Goal: Use online tool/utility

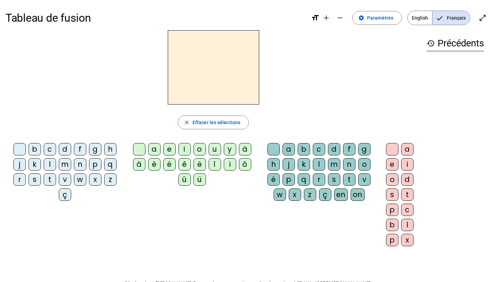
click at [211, 79] on h2 at bounding box center [213, 67] width 91 height 74
click at [210, 62] on h2 at bounding box center [213, 67] width 91 height 74
click at [224, 51] on h2 at bounding box center [213, 67] width 91 height 74
click at [35, 154] on div "b" at bounding box center [35, 149] width 12 height 12
click at [287, 150] on div "a" at bounding box center [289, 149] width 12 height 12
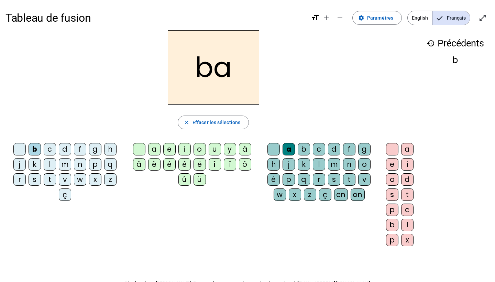
click at [318, 165] on div "l" at bounding box center [319, 164] width 12 height 12
click at [285, 151] on div "a" at bounding box center [289, 149] width 12 height 12
click at [319, 166] on div "l" at bounding box center [319, 164] width 12 height 12
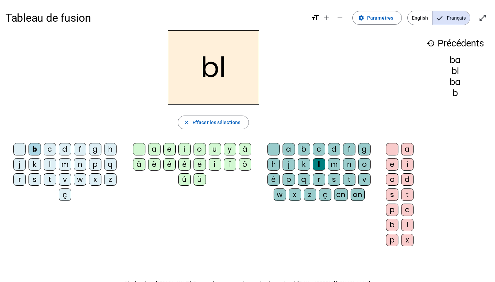
click at [291, 150] on div "a" at bounding box center [289, 149] width 12 height 12
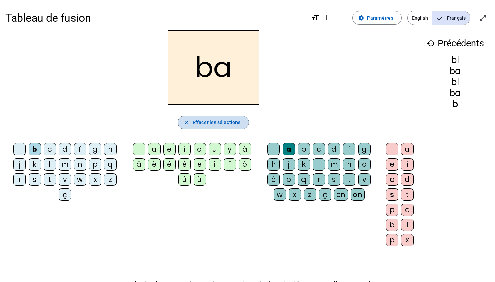
click at [231, 119] on span "Effacer les sélections" at bounding box center [217, 122] width 48 height 8
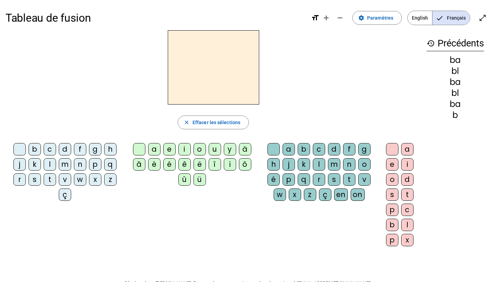
click at [34, 149] on div "b" at bounding box center [35, 149] width 12 height 12
click at [151, 148] on div "a" at bounding box center [154, 149] width 12 height 12
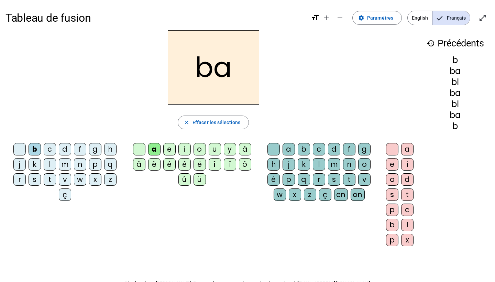
click at [51, 164] on div "l" at bounding box center [50, 164] width 12 height 12
click at [66, 166] on div "m" at bounding box center [65, 164] width 12 height 12
click at [80, 184] on div "w" at bounding box center [80, 179] width 12 height 12
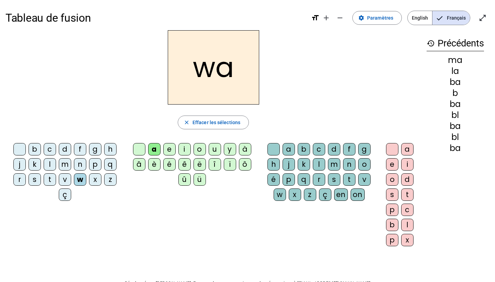
click at [112, 182] on div "z" at bounding box center [110, 179] width 12 height 12
